Goal: Navigation & Orientation: Find specific page/section

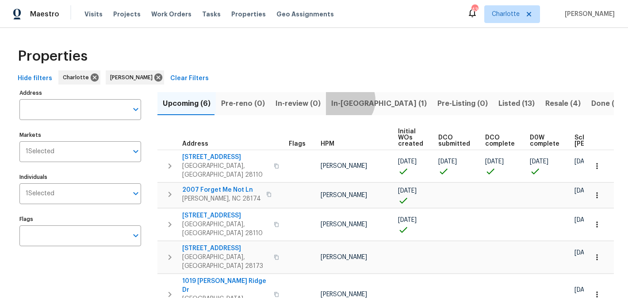
click at [341, 100] on span "In-reno (1)" at bounding box center [379, 103] width 96 height 12
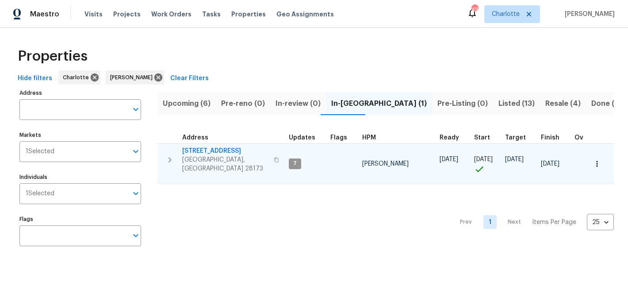
click at [200, 155] on span "Waxhaw, NC 28173" at bounding box center [225, 164] width 86 height 18
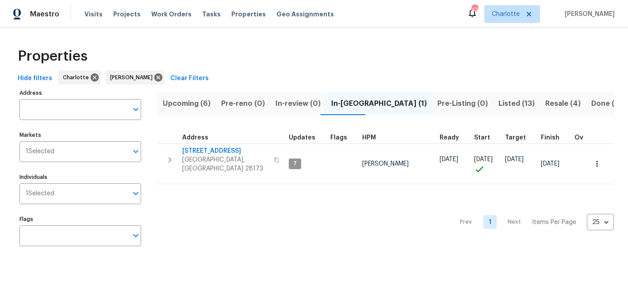
click at [202, 102] on span "Upcoming (6)" at bounding box center [187, 103] width 48 height 12
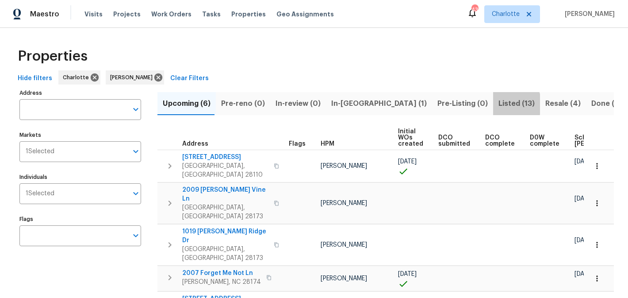
click at [499, 104] on span "Listed (13)" at bounding box center [517, 103] width 36 height 12
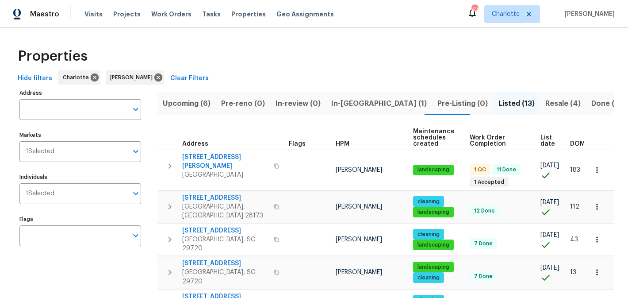
click at [546, 98] on span "Resale (4)" at bounding box center [563, 103] width 35 height 12
